Goal: Task Accomplishment & Management: Check status

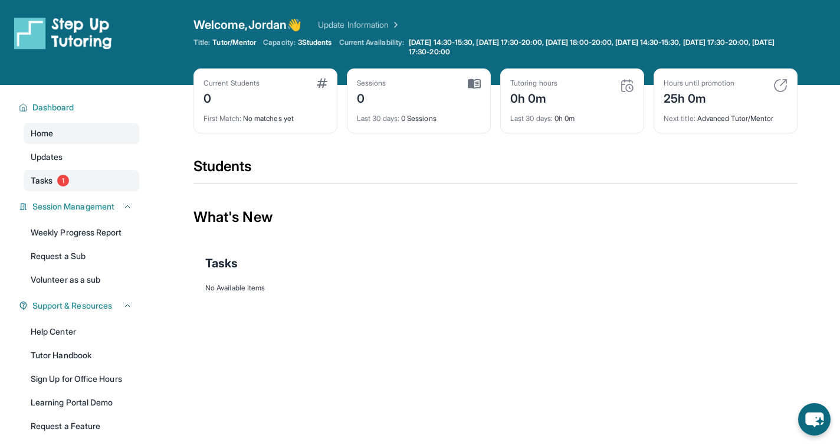
click at [78, 175] on link "Tasks 1" at bounding box center [82, 180] width 116 height 21
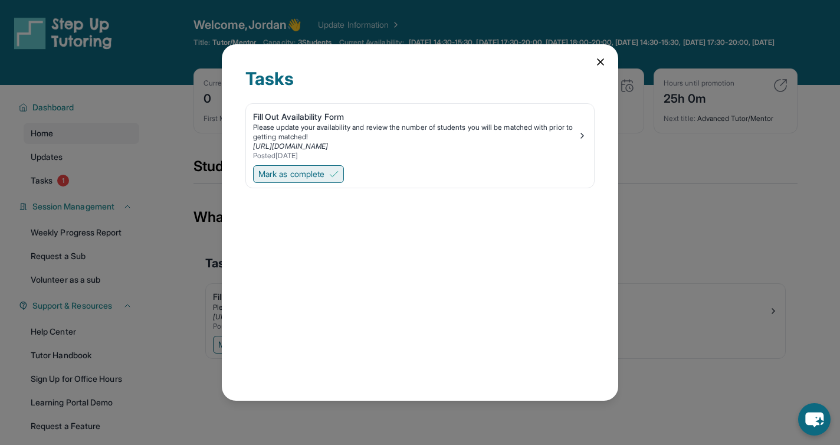
click at [310, 167] on button "Mark as complete" at bounding box center [298, 174] width 91 height 18
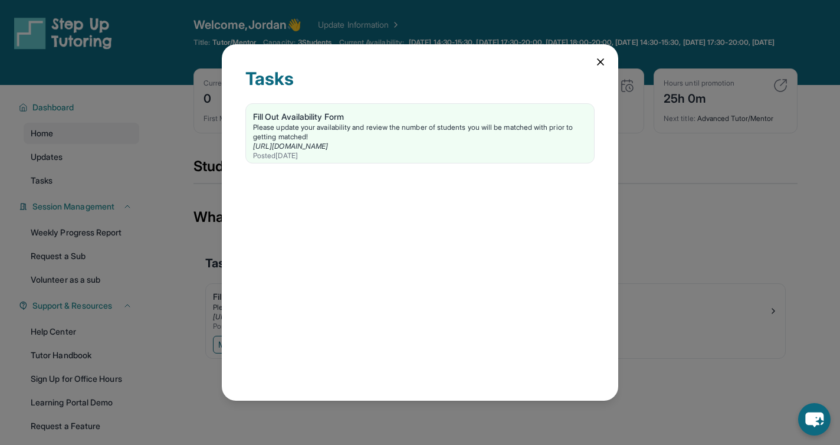
click at [604, 67] on icon at bounding box center [601, 62] width 12 height 12
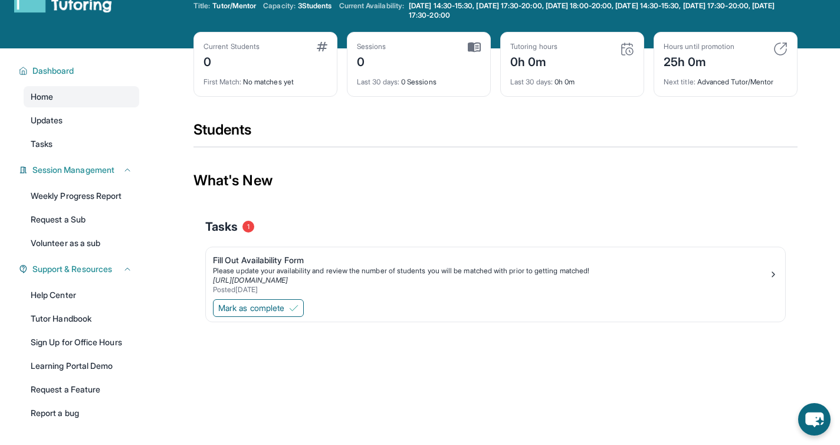
scroll to position [32, 0]
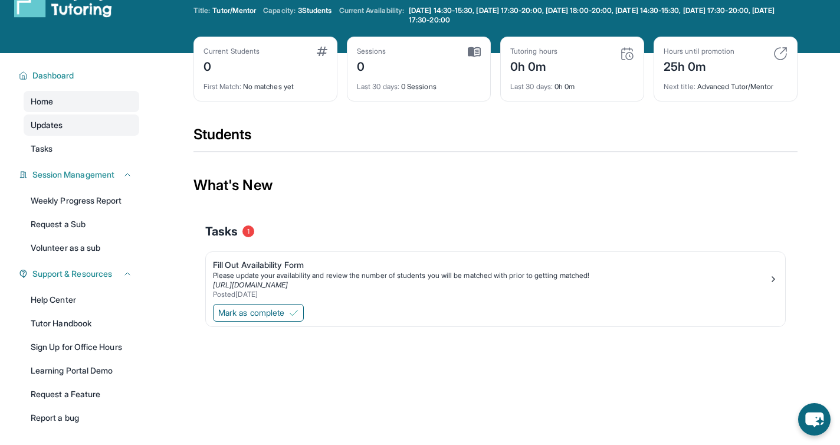
click at [116, 119] on link "Updates" at bounding box center [82, 124] width 116 height 21
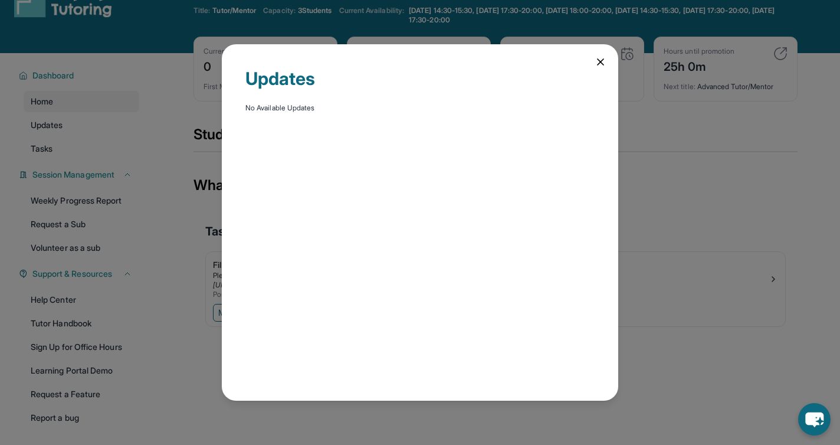
click at [109, 147] on div "Updates No Available Updates" at bounding box center [420, 222] width 840 height 445
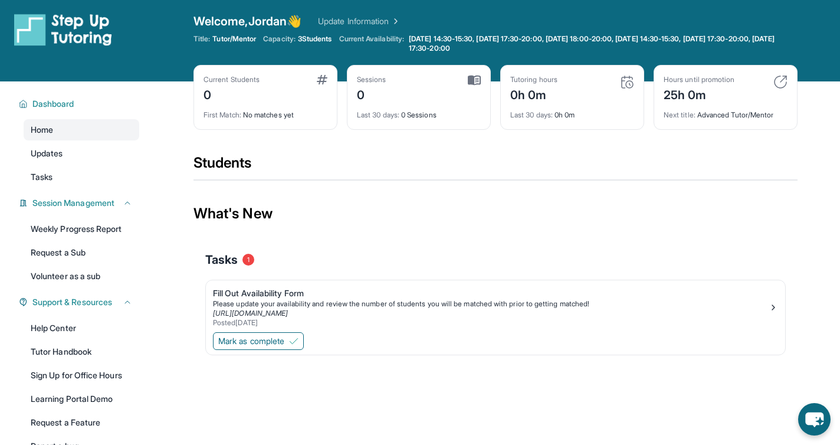
scroll to position [85, 0]
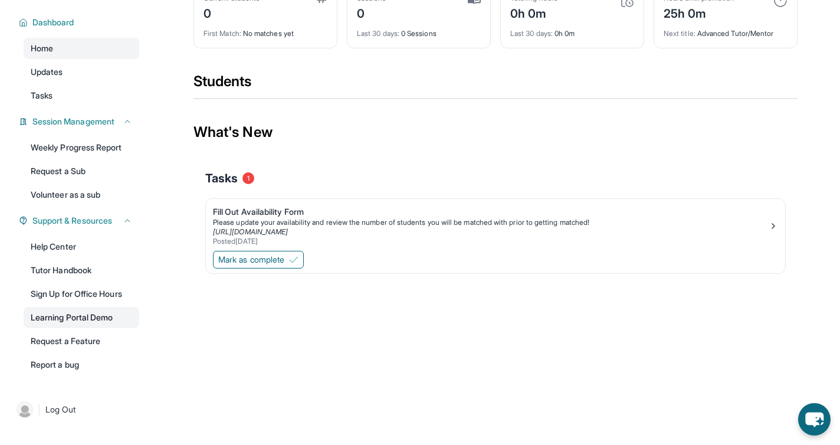
click at [91, 316] on link "Learning Portal Demo" at bounding box center [82, 317] width 116 height 21
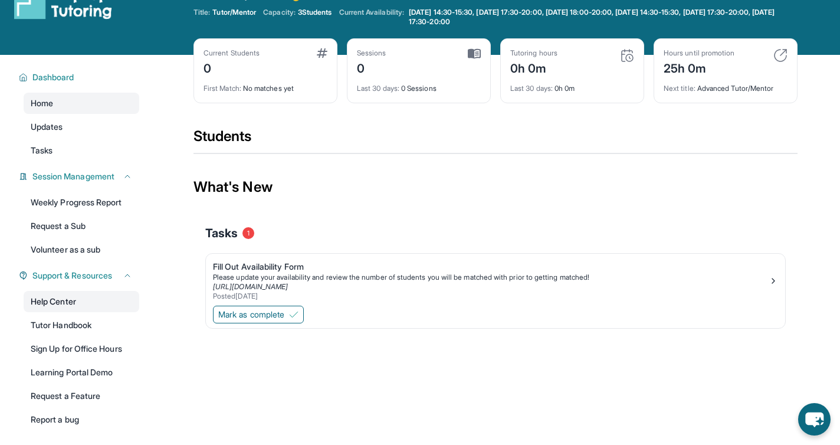
scroll to position [29, 0]
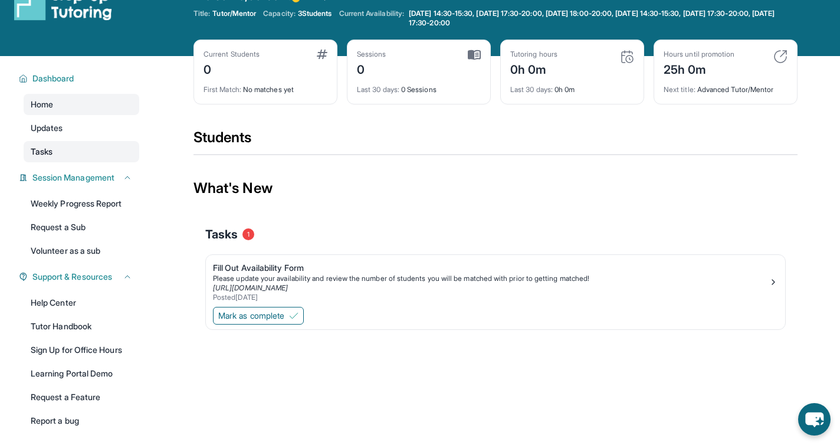
click at [96, 150] on link "Tasks" at bounding box center [82, 151] width 116 height 21
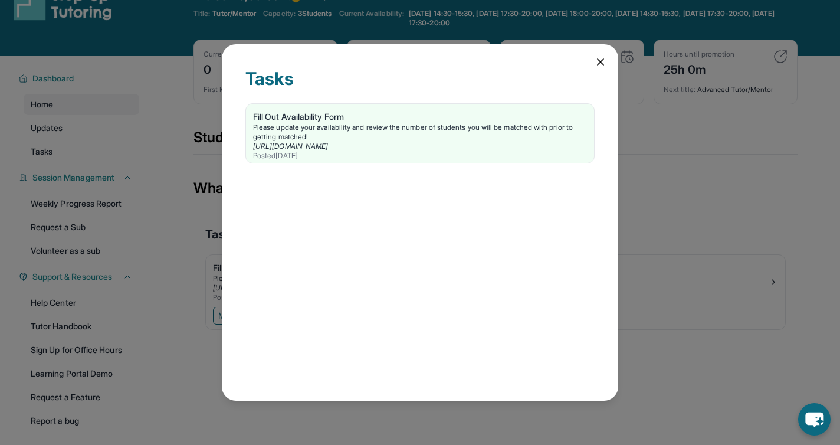
click at [97, 124] on div "Tasks Fill Out Availability Form Please update your availability and review the…" at bounding box center [420, 222] width 840 height 445
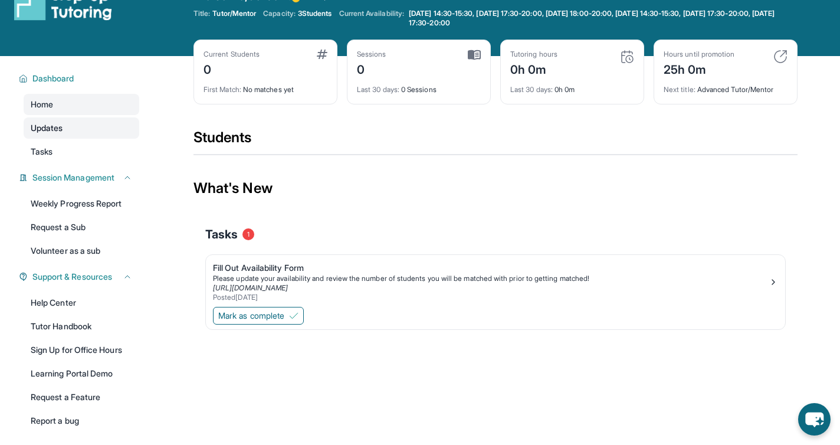
click at [96, 126] on link "Updates" at bounding box center [82, 127] width 116 height 21
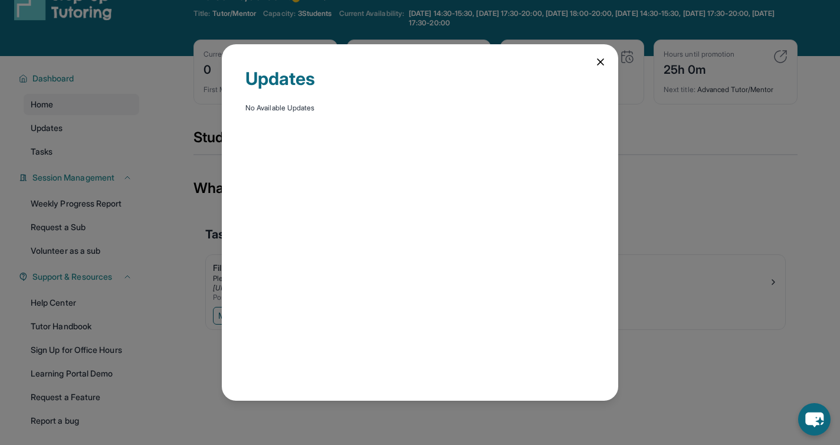
click at [96, 124] on div "Updates No Available Updates" at bounding box center [420, 222] width 840 height 445
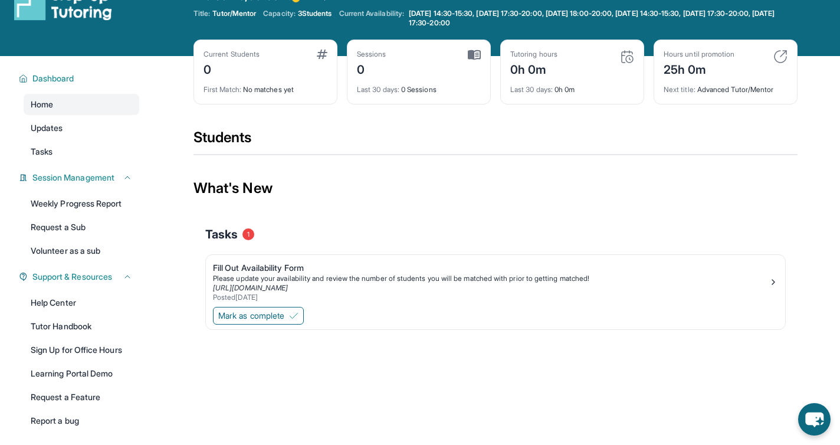
scroll to position [0, 0]
